Goal: Transaction & Acquisition: Purchase product/service

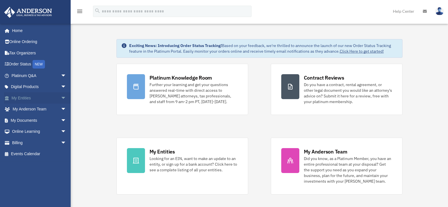
click at [61, 97] on span "arrow_drop_down" at bounding box center [66, 98] width 11 height 12
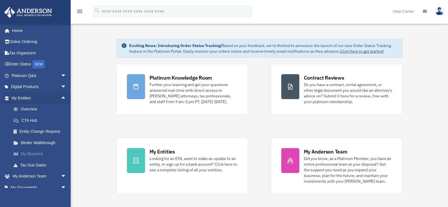
click at [35, 153] on link "My Blueprint" at bounding box center [41, 153] width 67 height 11
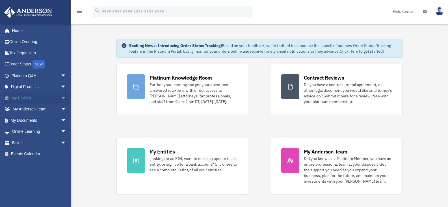
click at [61, 97] on span "arrow_drop_down" at bounding box center [66, 98] width 11 height 12
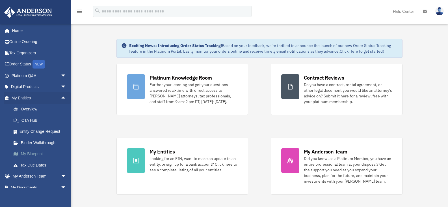
click at [36, 154] on link "My Blueprint" at bounding box center [41, 153] width 67 height 11
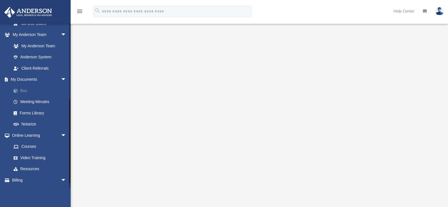
scroll to position [152, 0]
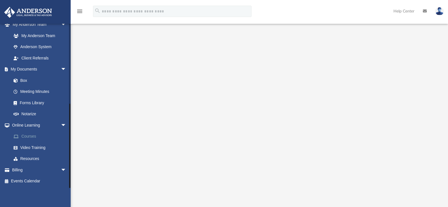
click at [29, 135] on link "Courses" at bounding box center [41, 136] width 67 height 11
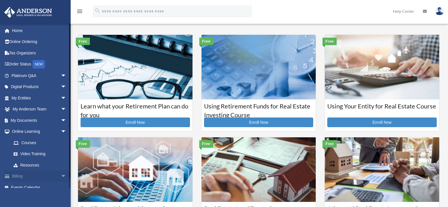
click at [61, 175] on span "arrow_drop_down" at bounding box center [66, 177] width 11 height 12
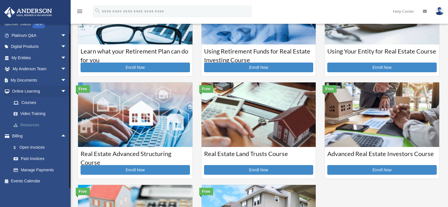
scroll to position [57, 0]
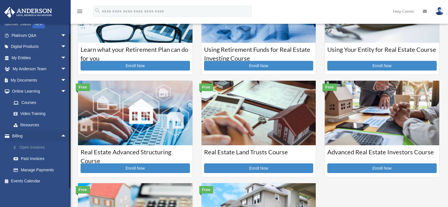
click at [31, 146] on link "$ Open Invoices" at bounding box center [41, 147] width 67 height 12
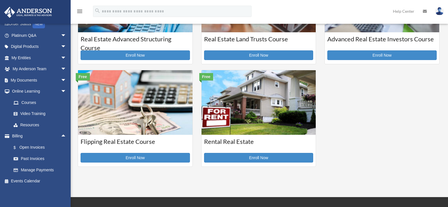
scroll to position [170, 0]
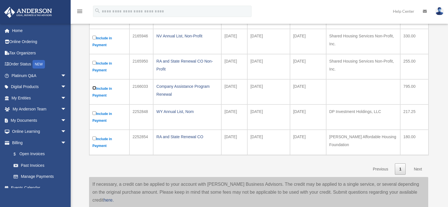
scroll to position [141, 0]
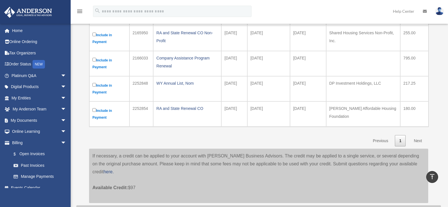
click at [420, 141] on link "Next" at bounding box center [418, 141] width 17 height 12
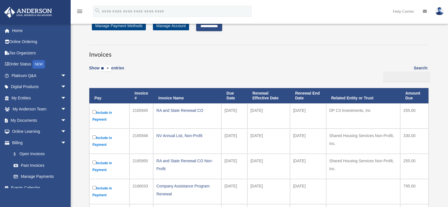
scroll to position [0, 0]
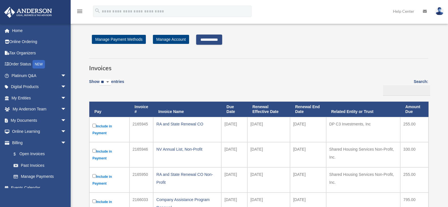
click at [212, 41] on input "**********" at bounding box center [209, 40] width 26 height 10
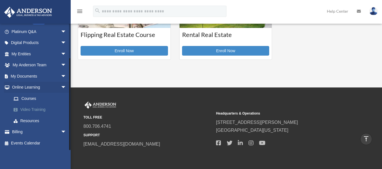
scroll to position [243, 0]
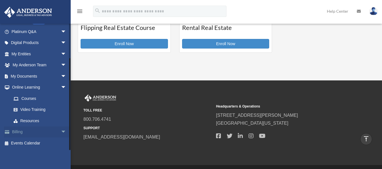
click at [61, 129] on span "arrow_drop_down" at bounding box center [66, 133] width 11 height 12
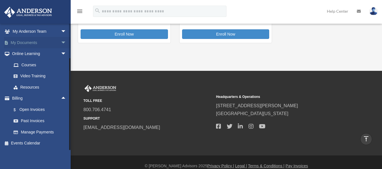
scroll to position [260, 0]
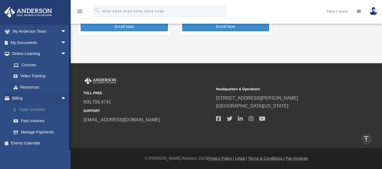
click at [35, 110] on link "$ Open Invoices" at bounding box center [41, 110] width 67 height 12
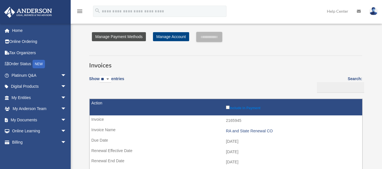
click at [112, 38] on link "Manage Payment Methods" at bounding box center [119, 36] width 54 height 9
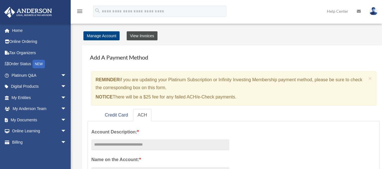
click at [145, 36] on link "View Invoices" at bounding box center [142, 35] width 31 height 9
